Goal: Information Seeking & Learning: Compare options

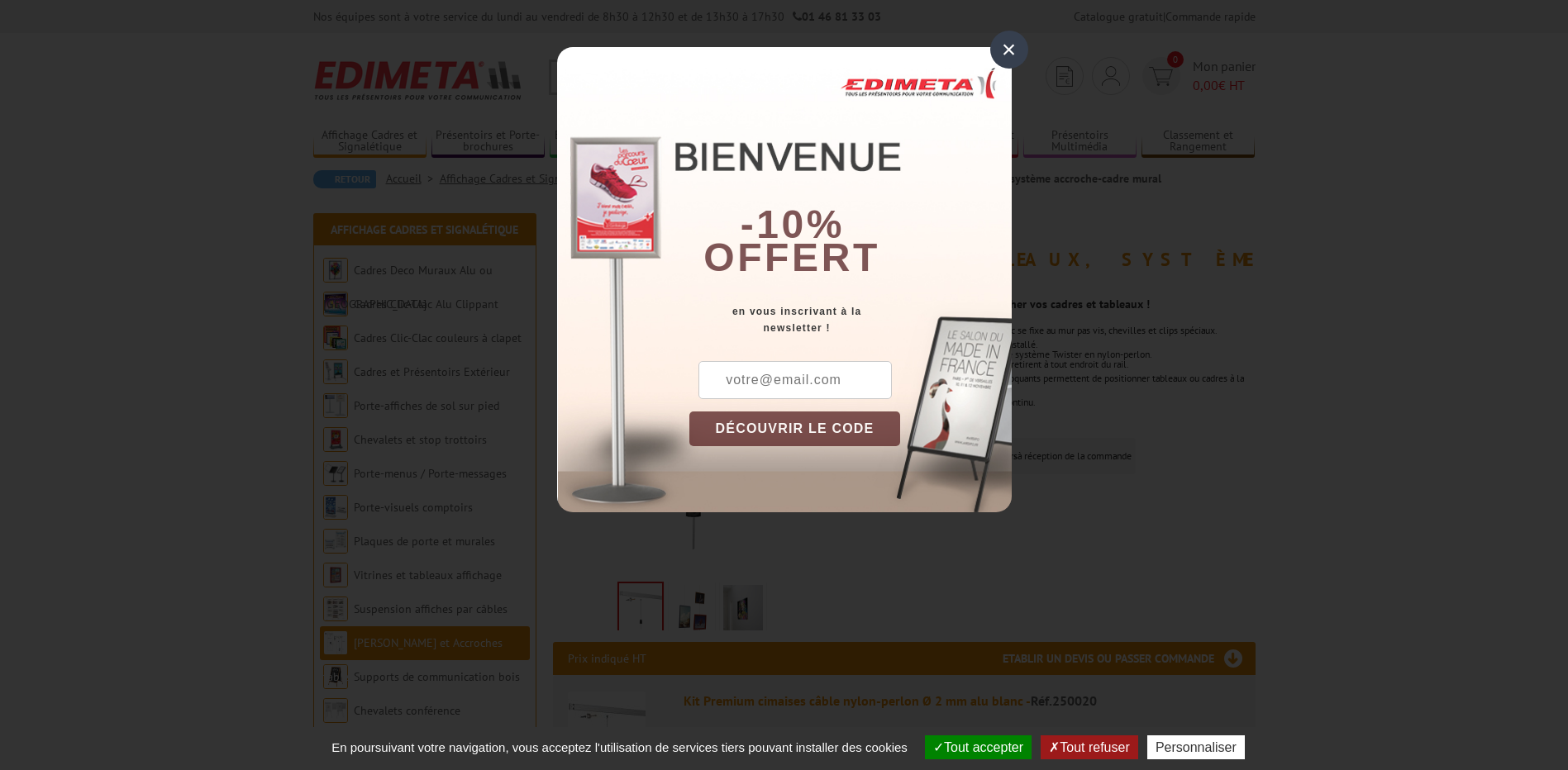
click at [1010, 49] on div "×" at bounding box center [1009, 50] width 38 height 38
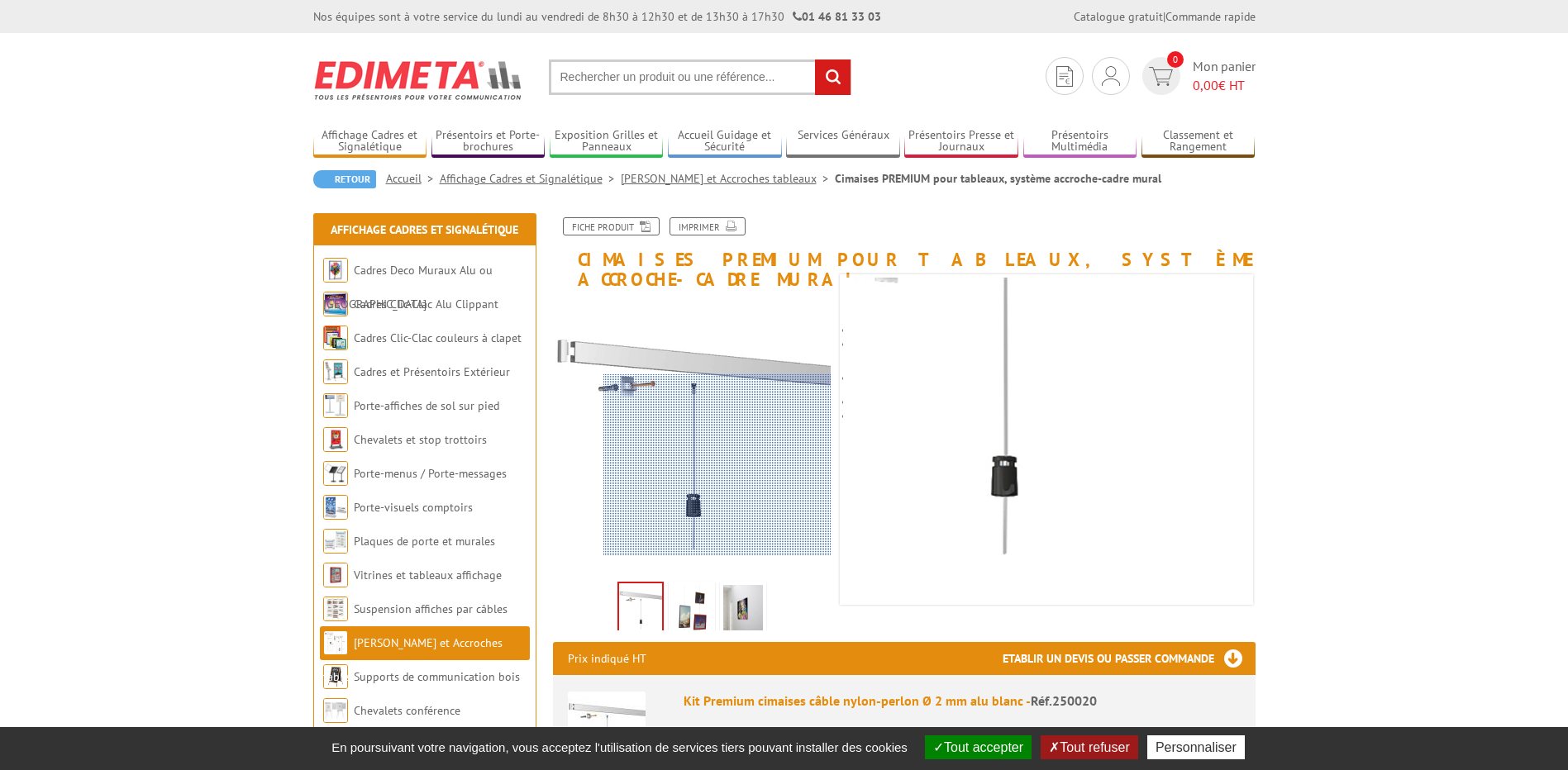
click at [727, 477] on div at bounding box center [717, 464] width 228 height 182
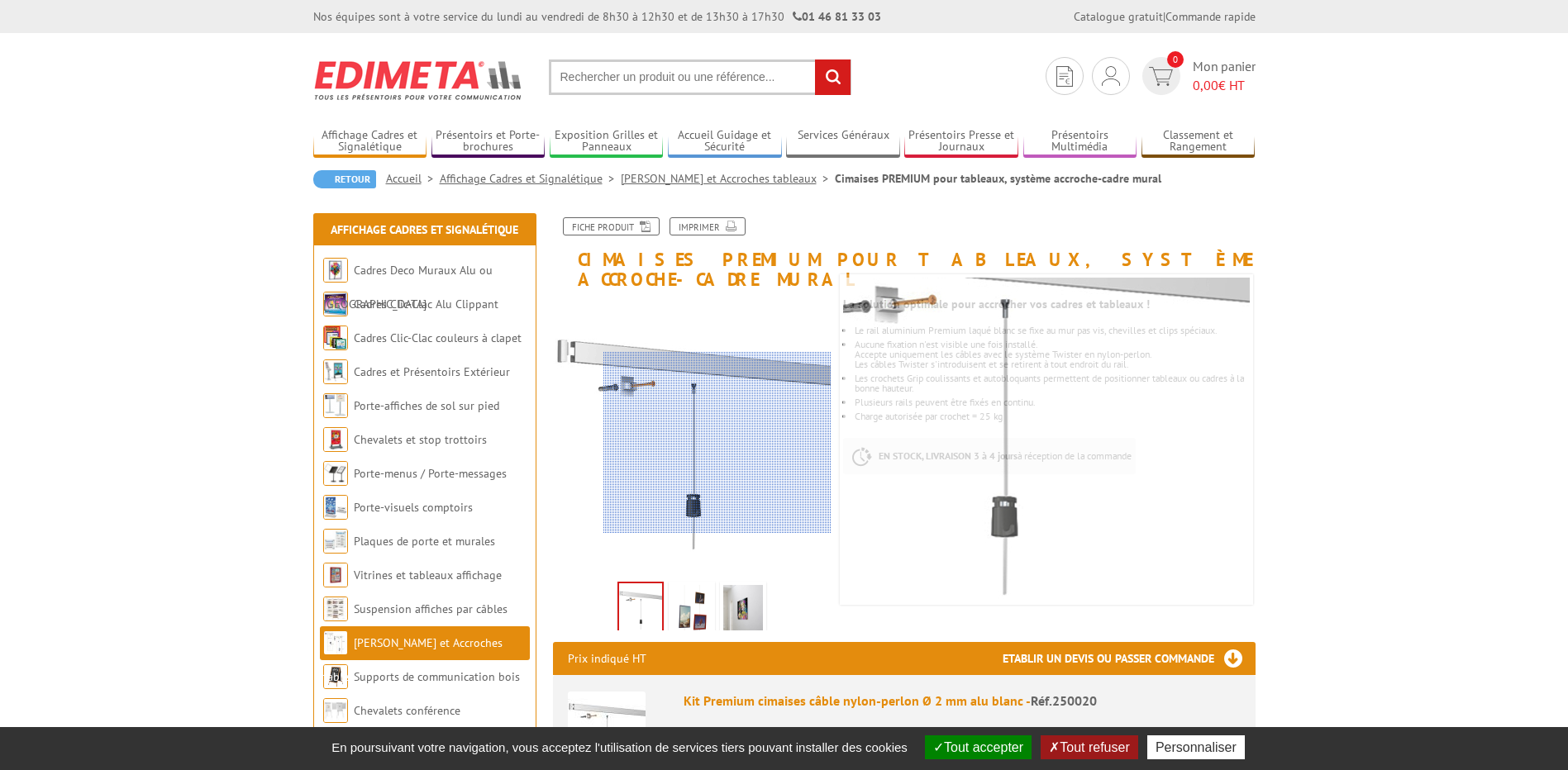
click at [723, 443] on div at bounding box center [717, 443] width 228 height 182
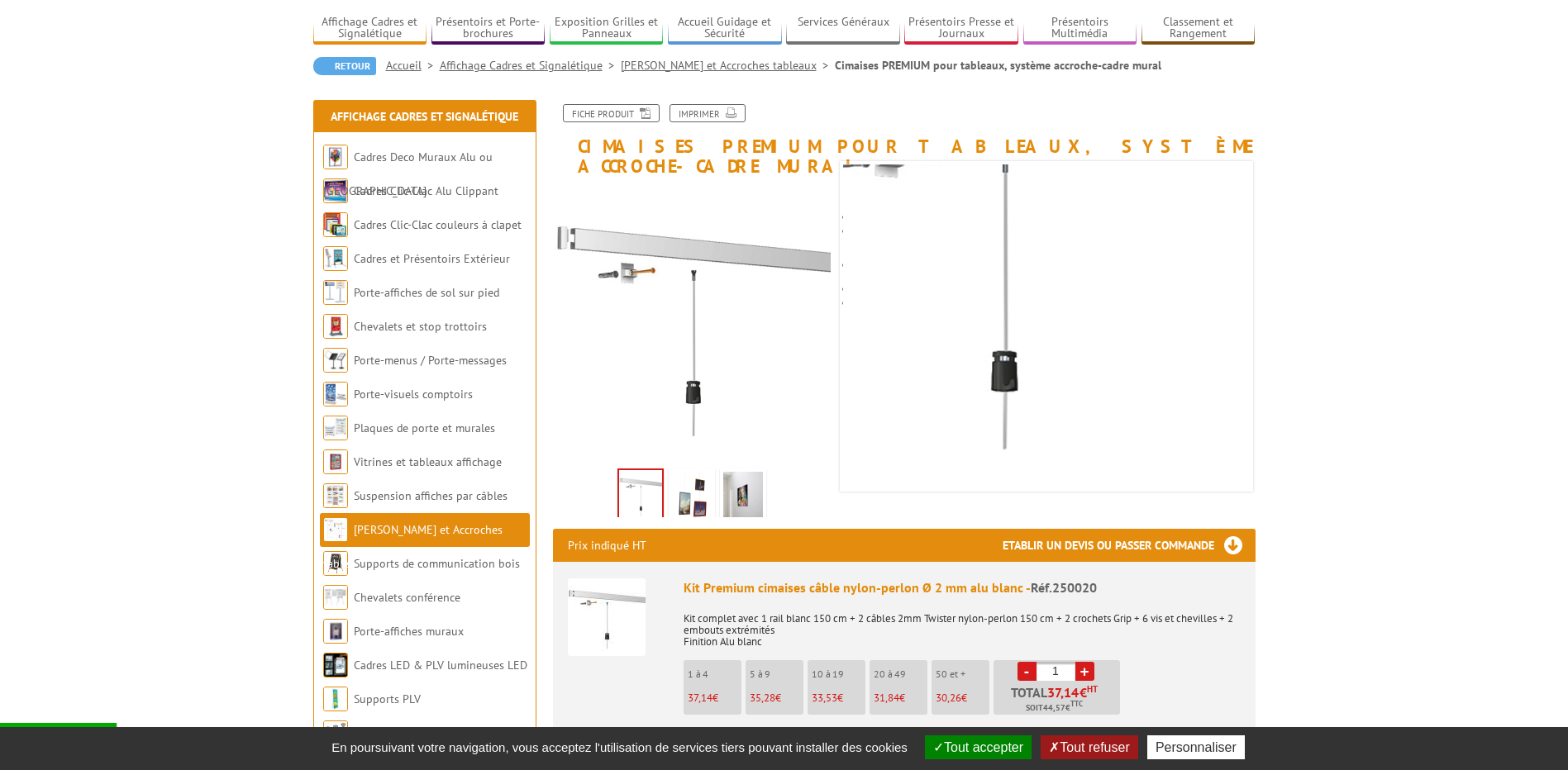
scroll to position [165, 0]
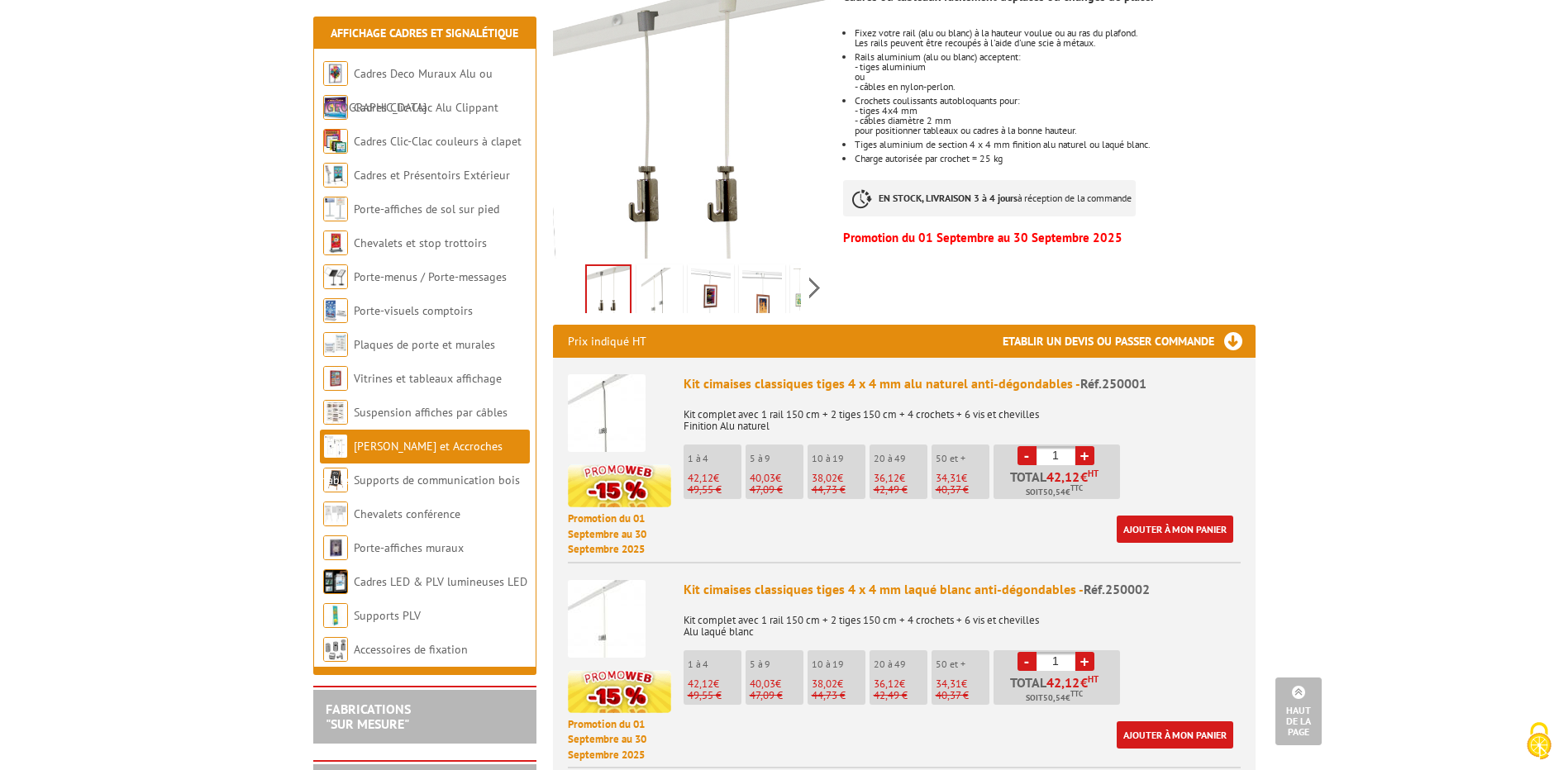
scroll to position [248, 0]
